Goal: Information Seeking & Learning: Understand process/instructions

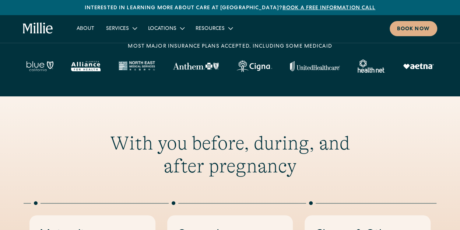
scroll to position [206, 0]
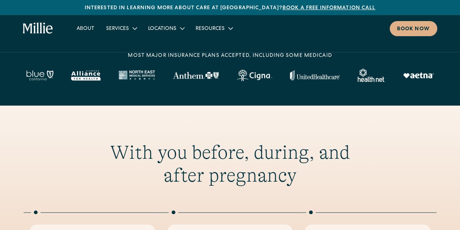
click at [173, 56] on div "MOST MAJOR INSURANCE PLANS ACCEPTED, INCLUDING some MEDICAID" at bounding box center [230, 56] width 204 height 8
click at [310, 76] on img at bounding box center [315, 75] width 50 height 10
click at [309, 77] on img at bounding box center [315, 75] width 50 height 10
click at [204, 57] on link "FAQs" at bounding box center [205, 58] width 25 height 12
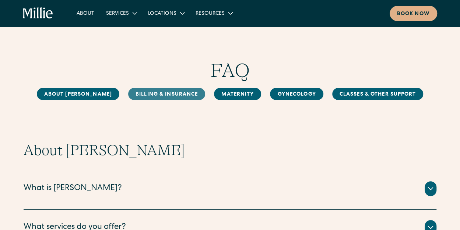
click at [161, 92] on link "Billing & Insurance" at bounding box center [166, 94] width 77 height 12
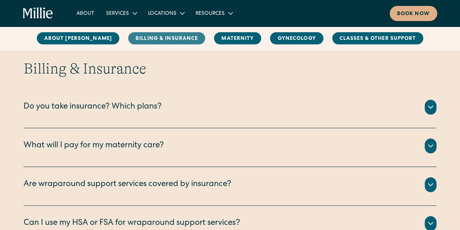
scroll to position [337, 0]
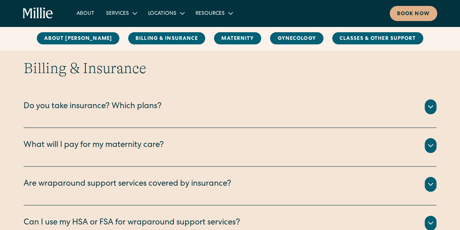
click at [434, 106] on icon at bounding box center [430, 106] width 9 height 9
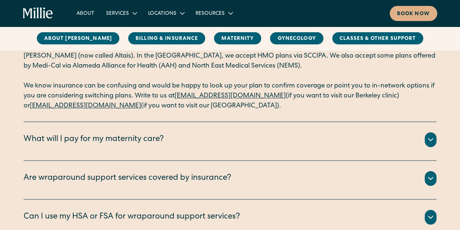
scroll to position [431, 0]
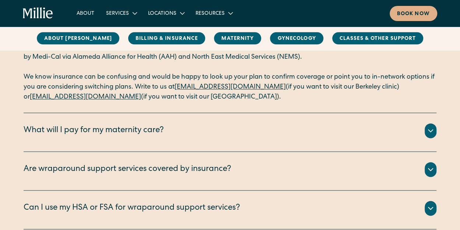
click at [228, 132] on div "What will I pay for my maternity care?" at bounding box center [230, 130] width 413 height 15
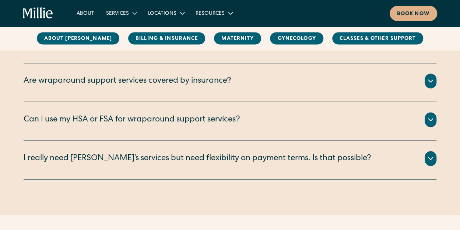
scroll to position [639, 0]
click at [208, 77] on div "Are wraparound support services covered by insurance?" at bounding box center [128, 80] width 208 height 12
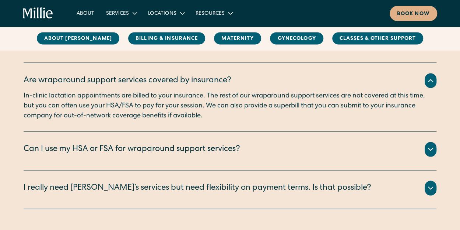
click at [196, 144] on div "Can I use my HSA or FSA for wraparound support services?" at bounding box center [132, 149] width 217 height 12
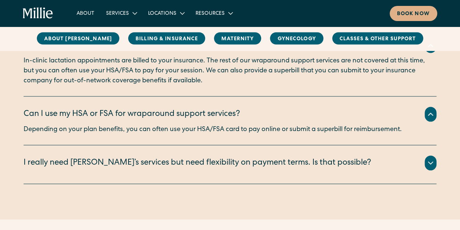
scroll to position [675, 0]
click at [191, 158] on div "I really need Millie’s services but need flexibility on payment terms. Is that …" at bounding box center [198, 162] width 348 height 12
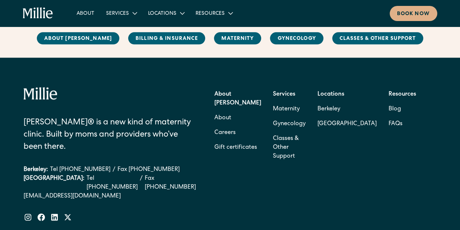
scroll to position [1757, 0]
